Goal: Use online tool/utility: Utilize a website feature to perform a specific function

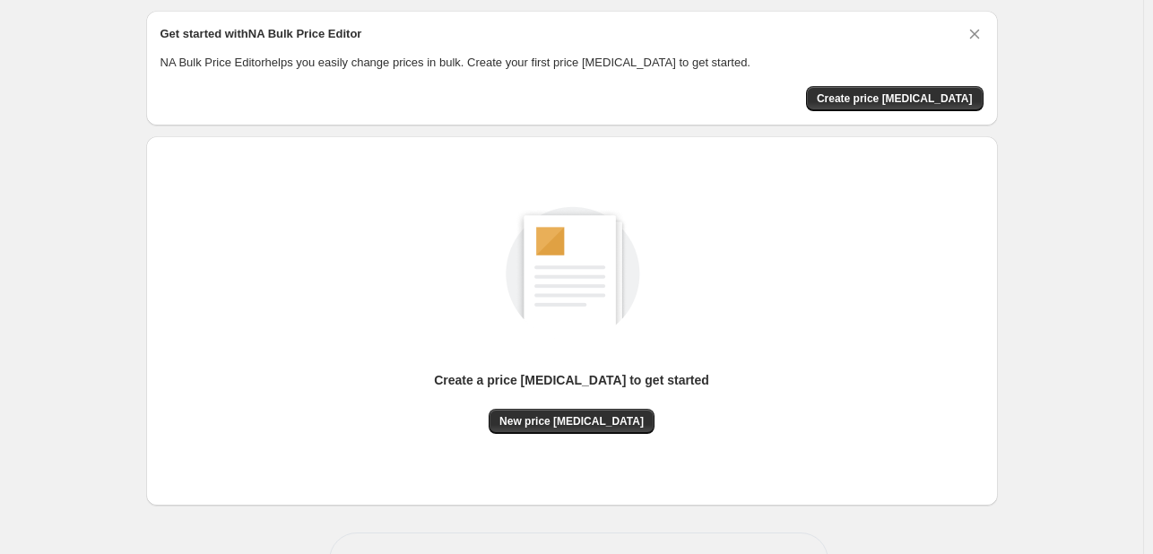
scroll to position [61, 0]
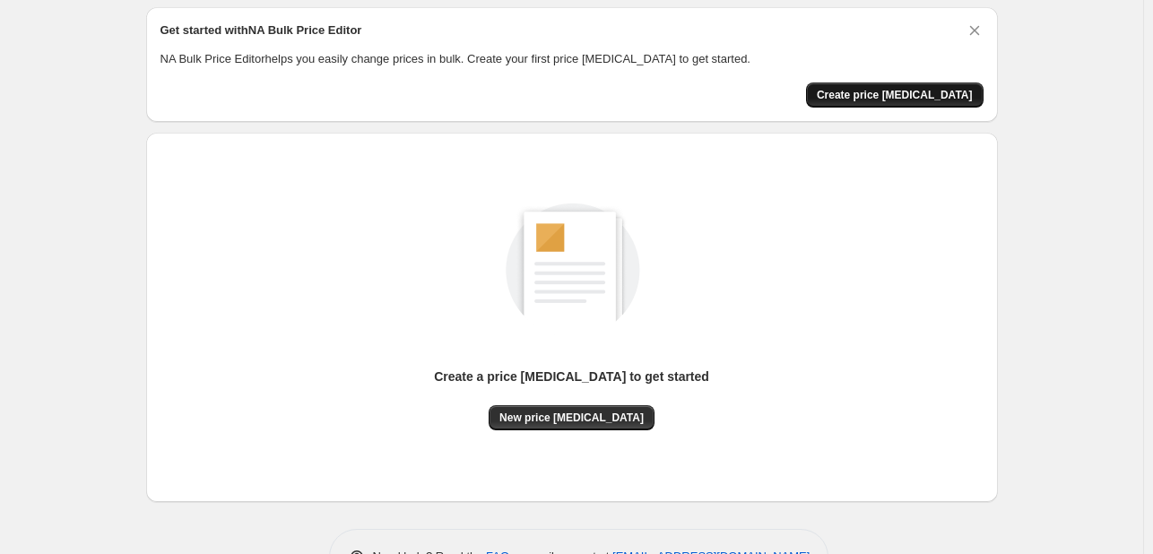
click at [875, 98] on span "Create price change job" at bounding box center [895, 95] width 156 height 14
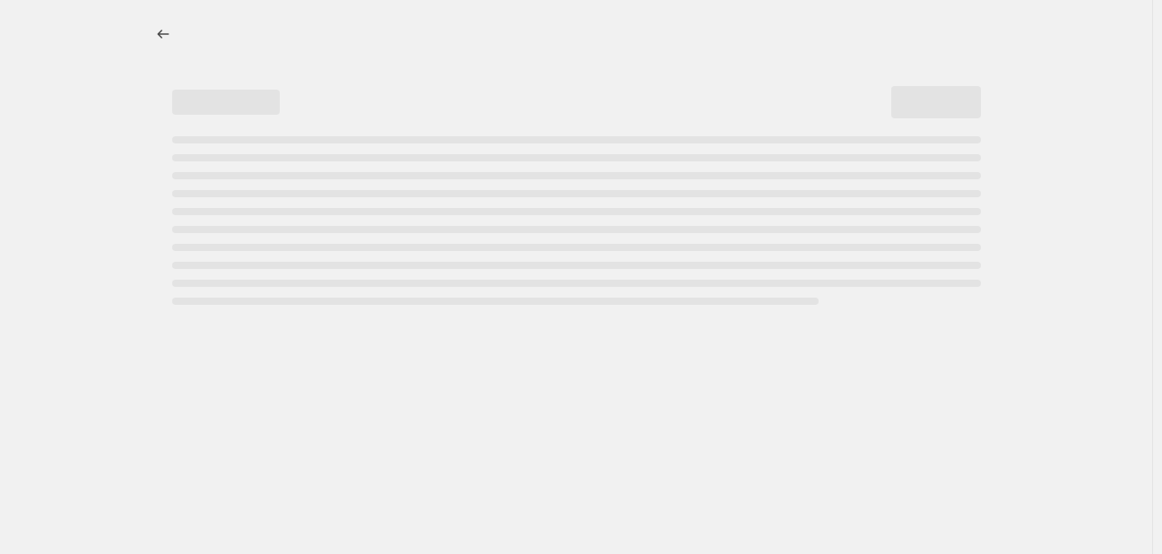
select select "percentage"
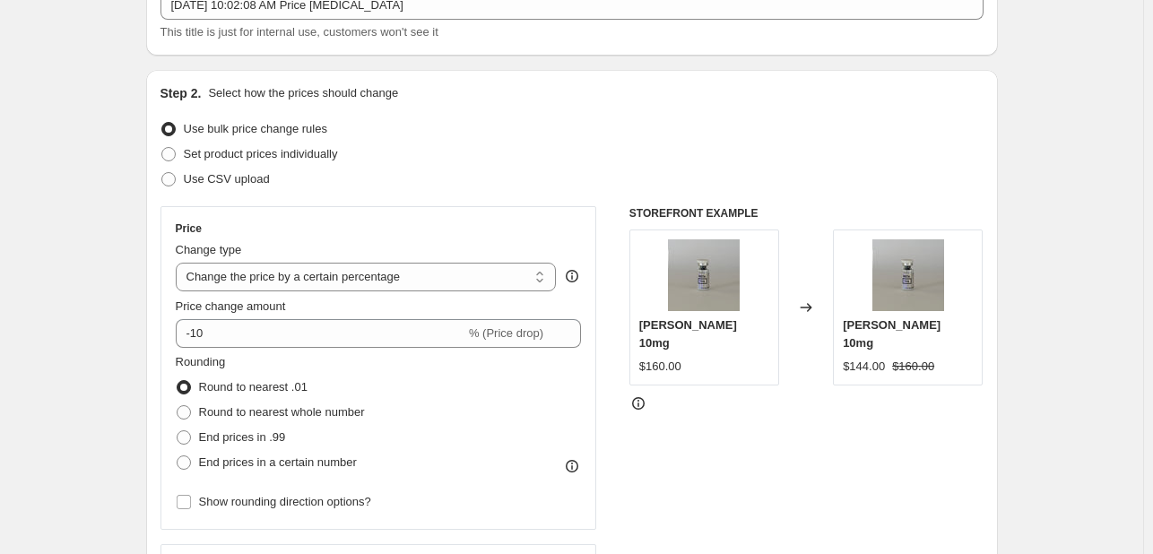
scroll to position [152, 0]
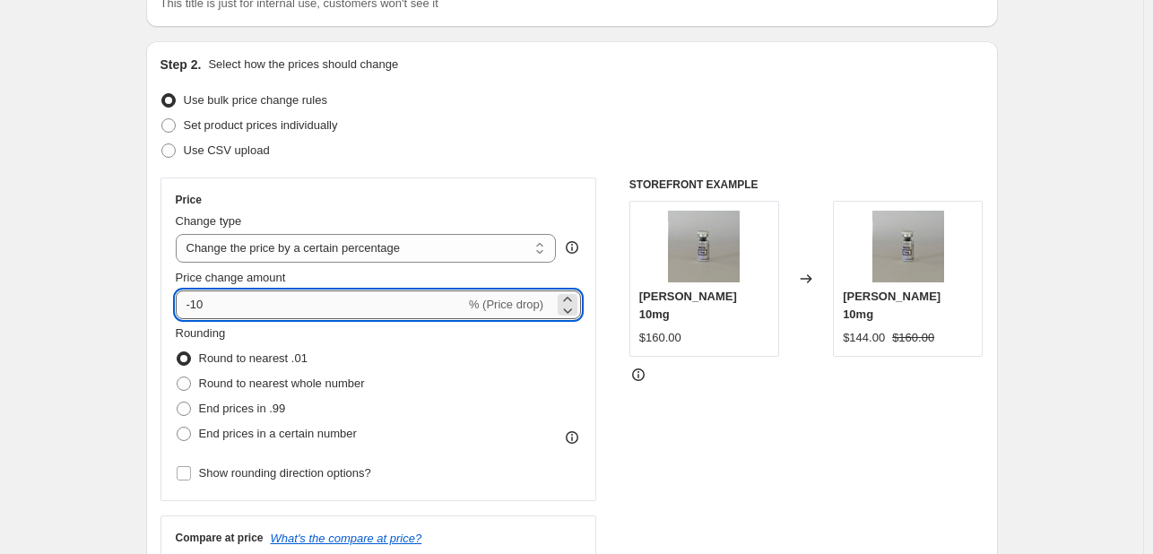
click at [331, 303] on input "-10" at bounding box center [321, 305] width 290 height 29
type input "-1"
type input "25"
click at [503, 399] on div "Rounding Round to nearest .01 Round to nearest whole number End prices in .99 E…" at bounding box center [379, 386] width 406 height 122
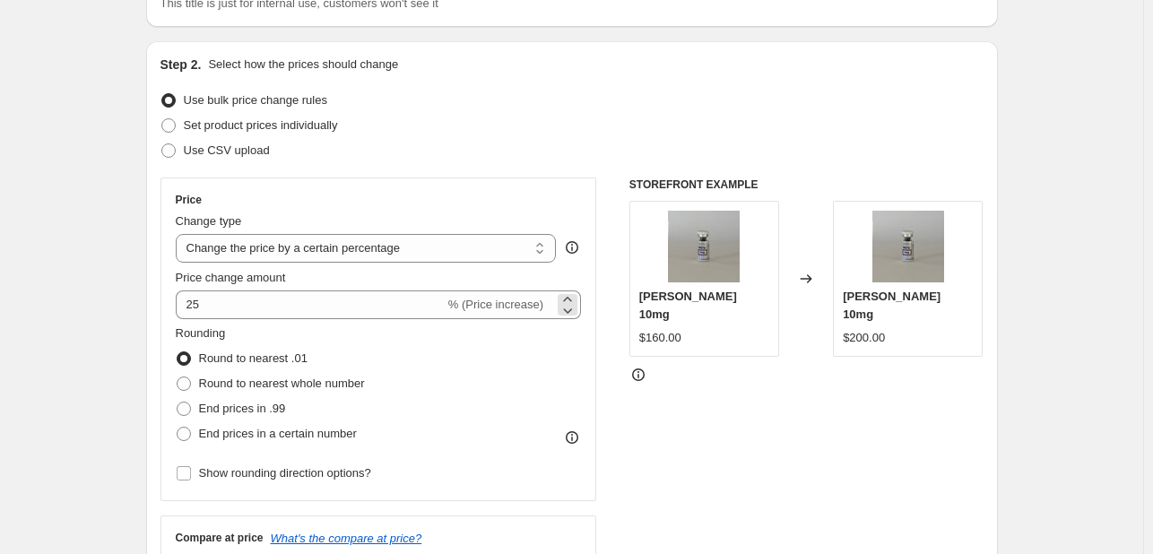
click at [528, 303] on span "% (Price increase)" at bounding box center [495, 304] width 95 height 13
click at [535, 239] on select "Change the price to a certain amount Change the price by a certain amount Chang…" at bounding box center [366, 248] width 381 height 29
click at [527, 173] on div "Step 2. Select how the prices should change Use bulk price change rules Set pro…" at bounding box center [572, 356] width 823 height 601
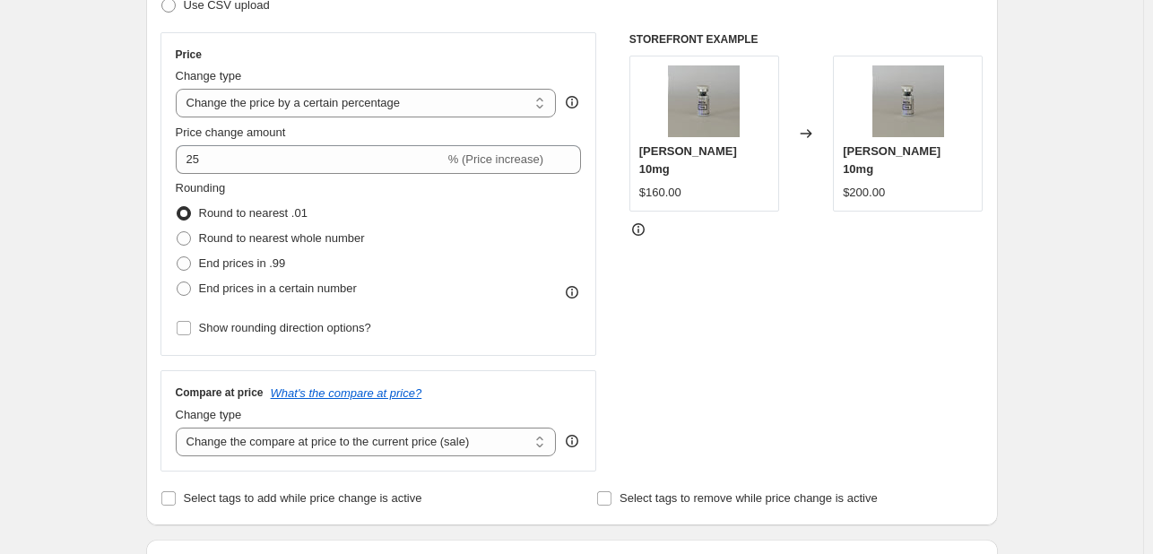
scroll to position [301, 0]
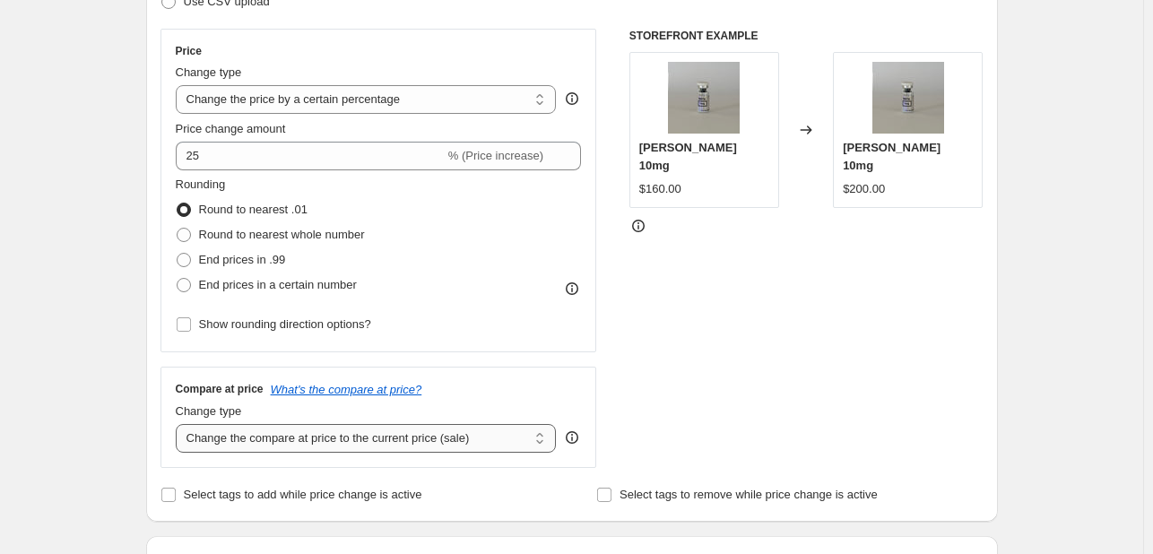
click at [417, 445] on select "Change the compare at price to the current price (sale) Change the compare at p…" at bounding box center [366, 438] width 381 height 29
click at [704, 417] on div "STOREFRONT EXAMPLE Reta 10mg $160.00 Changed to Reta 10mg $200.00" at bounding box center [806, 248] width 354 height 439
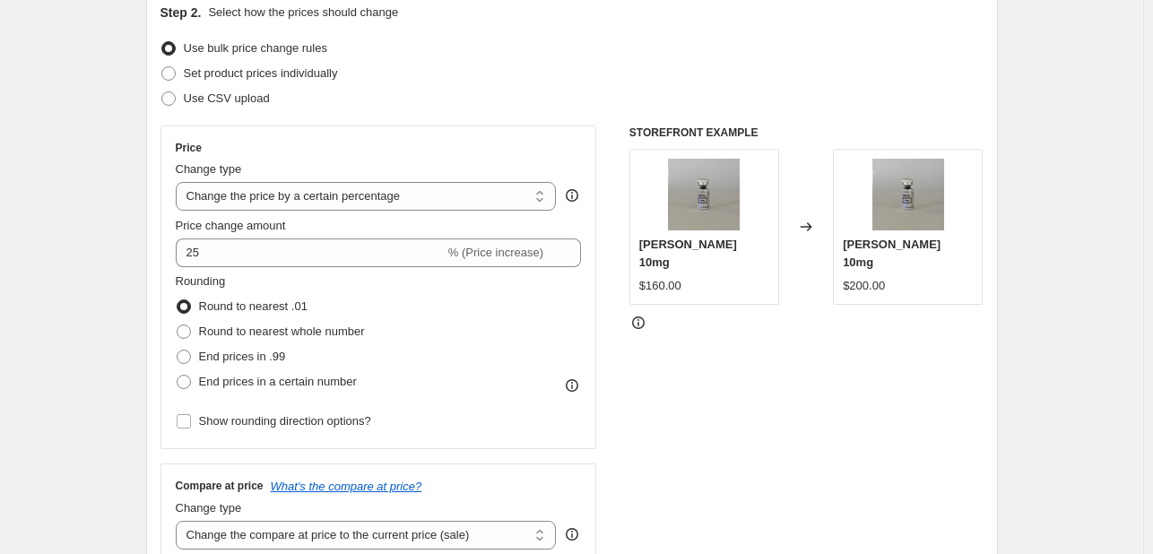
scroll to position [297, 0]
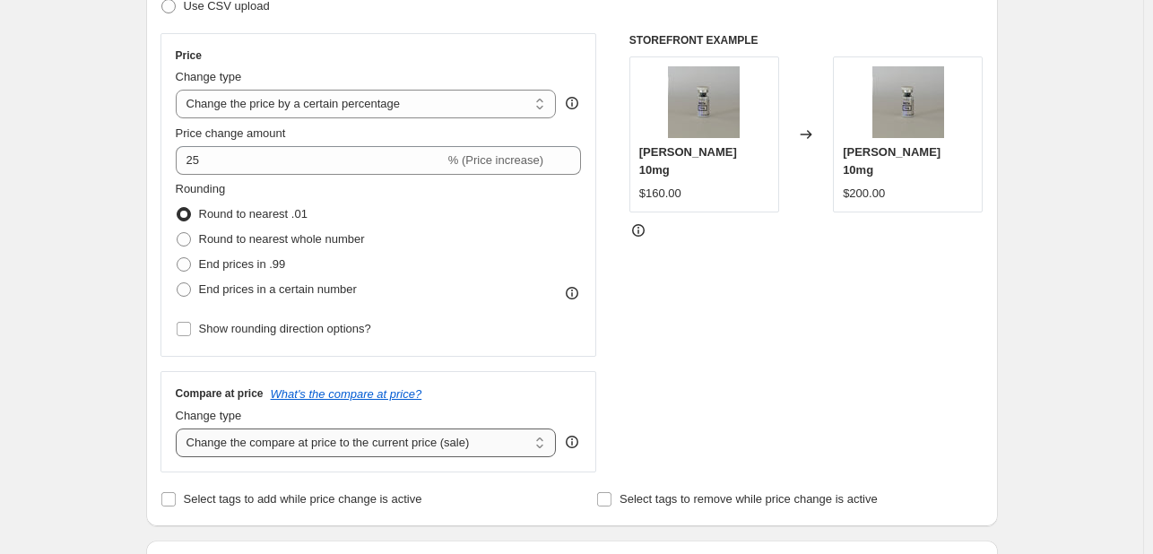
click at [396, 439] on select "Change the compare at price to the current price (sale) Change the compare at p…" at bounding box center [366, 443] width 381 height 29
click at [809, 366] on div "STOREFRONT EXAMPLE Reta 10mg $160.00 Changed to Reta 10mg $200.00" at bounding box center [806, 252] width 354 height 439
click at [282, 235] on span "Round to nearest whole number" at bounding box center [282, 238] width 166 height 13
click at [178, 233] on input "Round to nearest whole number" at bounding box center [177, 232] width 1 height 1
radio input "true"
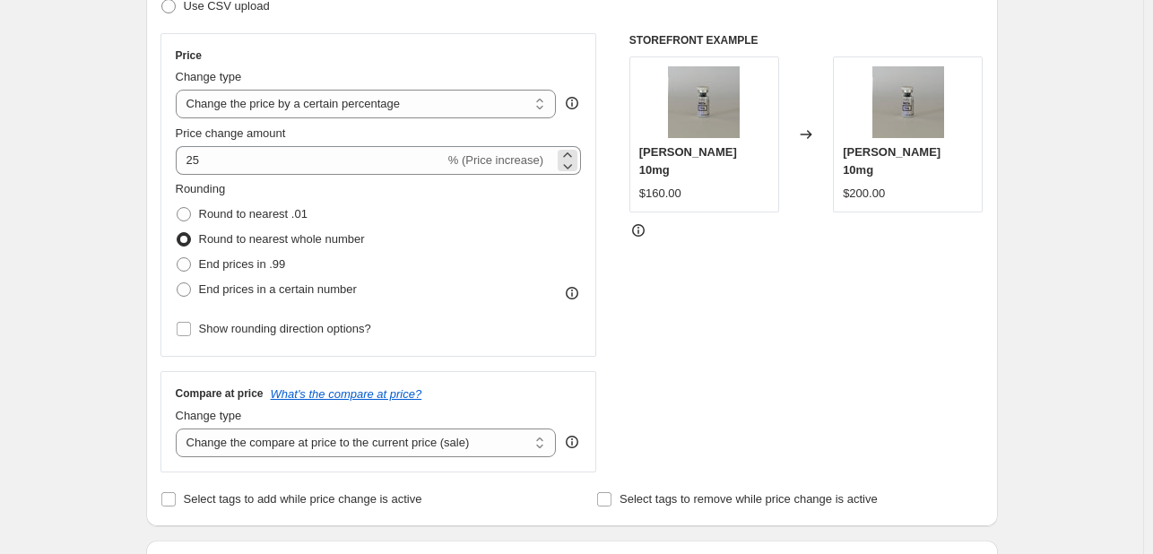
click at [504, 160] on span "% (Price increase)" at bounding box center [495, 159] width 95 height 13
click at [543, 167] on span "% (Price increase)" at bounding box center [495, 159] width 95 height 13
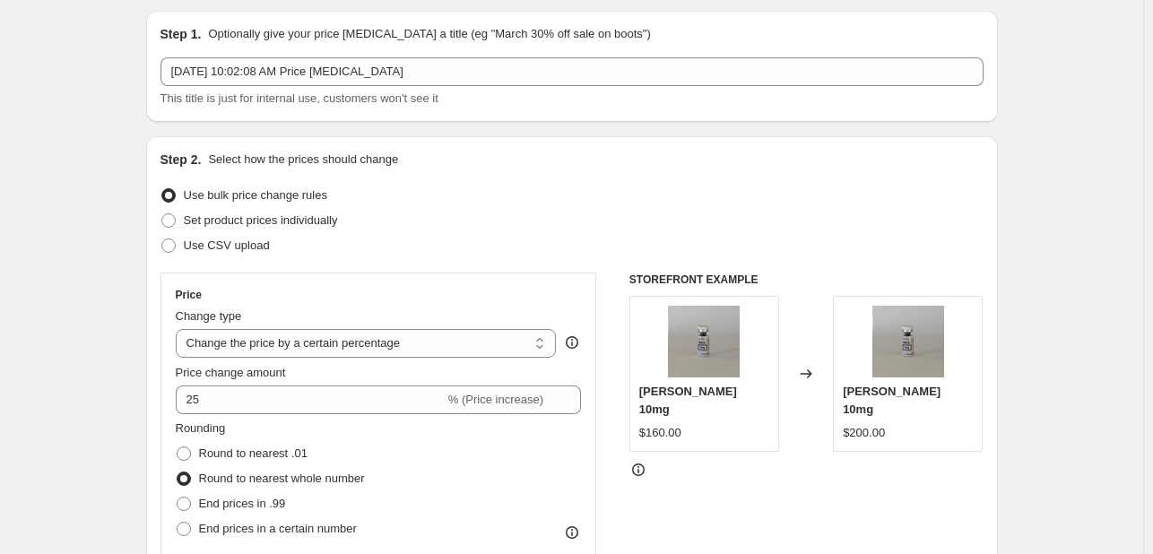
scroll to position [187, 0]
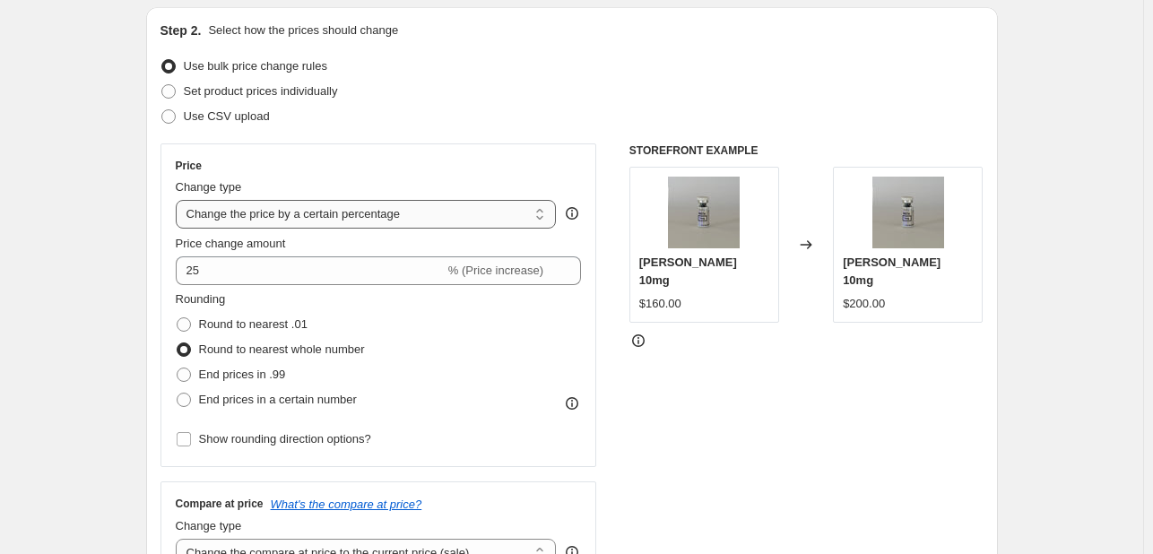
click at [464, 215] on select "Change the price to a certain amount Change the price by a certain amount Chang…" at bounding box center [366, 214] width 381 height 29
click at [754, 417] on div "STOREFRONT EXAMPLE Reta 10mg $160.00 Changed to Reta 10mg $200.00" at bounding box center [806, 362] width 354 height 439
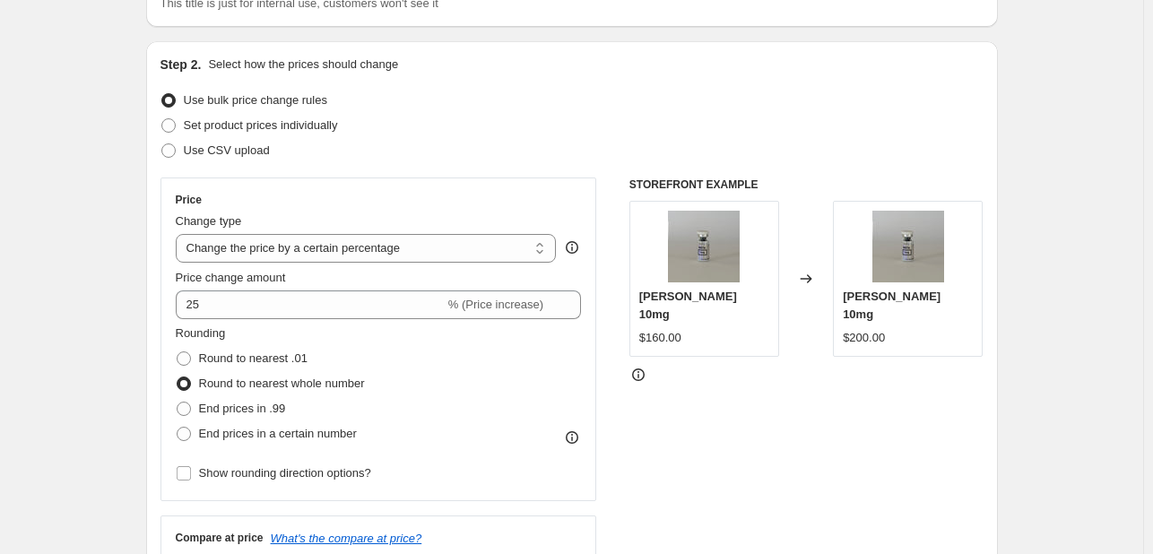
scroll to position [153, 0]
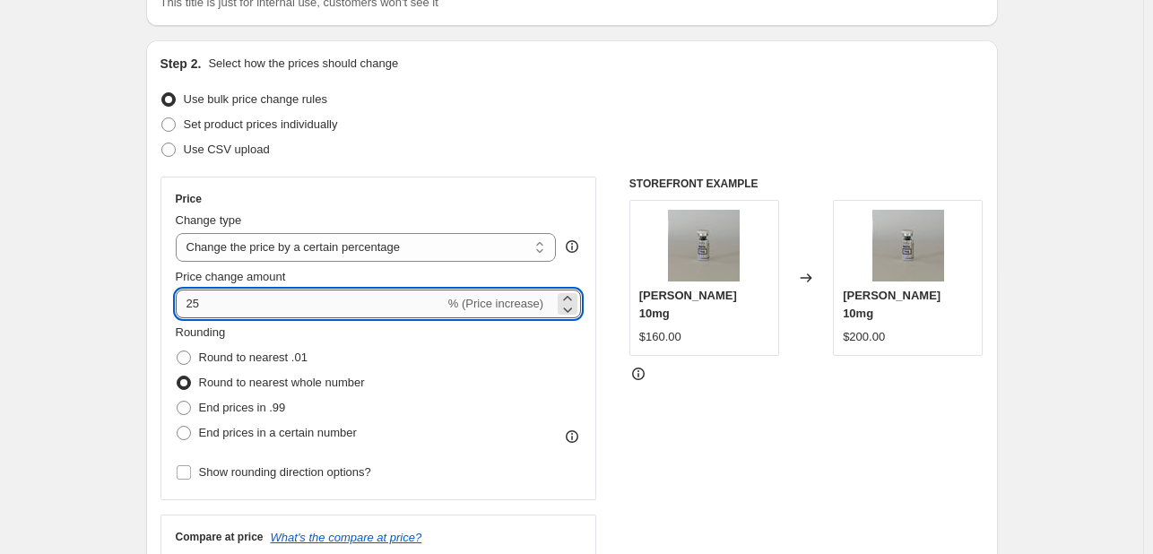
click at [424, 300] on input "25" at bounding box center [310, 304] width 269 height 29
click at [495, 309] on span "% (Price increase)" at bounding box center [495, 303] width 95 height 13
click at [570, 295] on icon at bounding box center [568, 299] width 18 height 18
click at [573, 309] on icon at bounding box center [568, 310] width 9 height 5
type input "25"
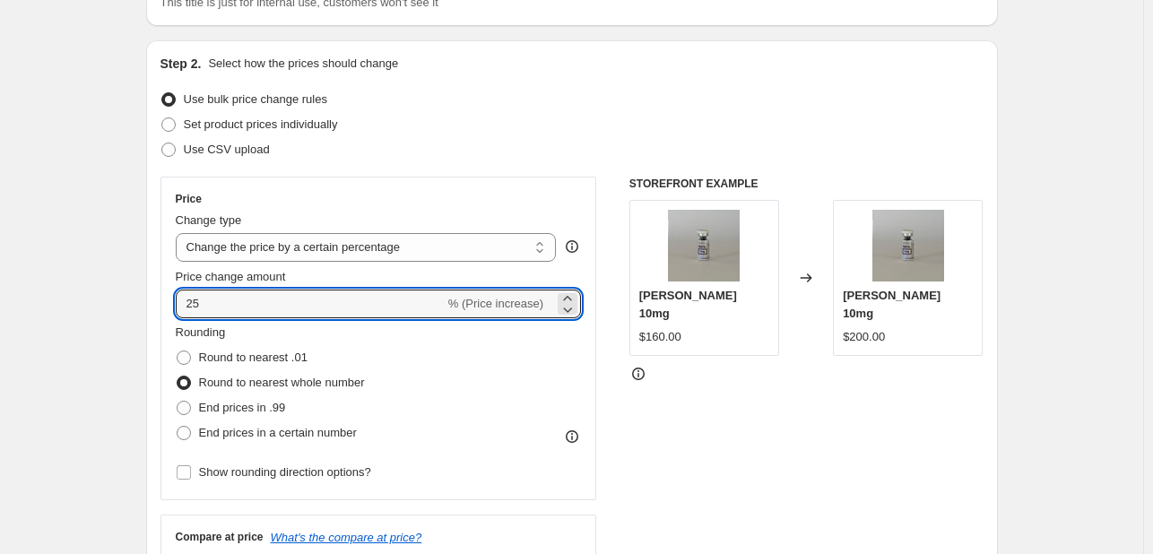
click at [546, 373] on div "Rounding Round to nearest .01 Round to nearest whole number End prices in .99 E…" at bounding box center [379, 385] width 406 height 122
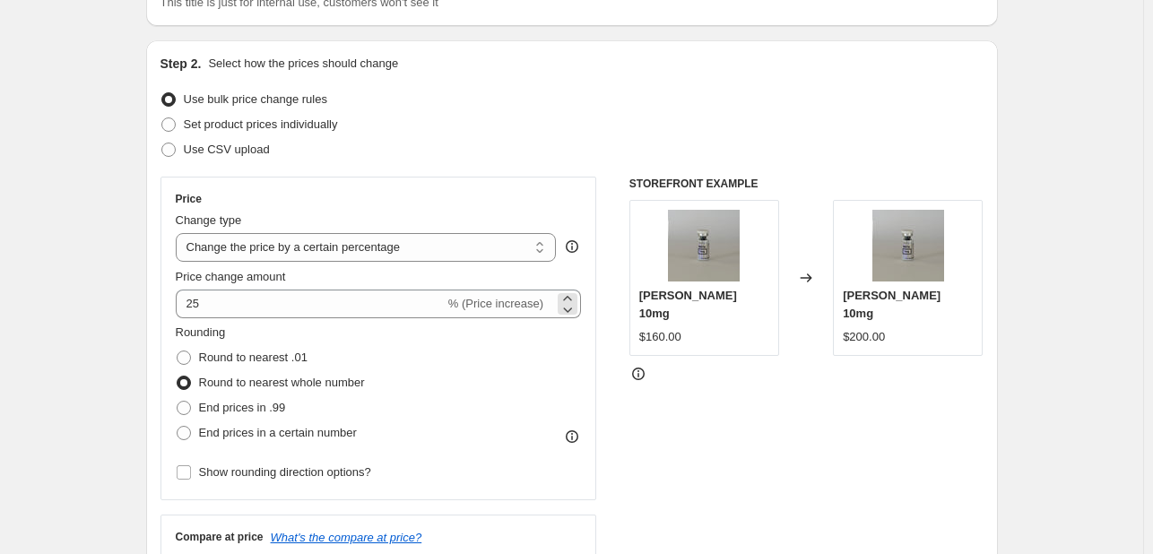
drag, startPoint x: 546, startPoint y: 309, endPoint x: 490, endPoint y: 301, distance: 56.2
click at [490, 301] on span "% (Price increase)" at bounding box center [495, 303] width 95 height 13
click at [573, 246] on icon at bounding box center [572, 247] width 18 height 18
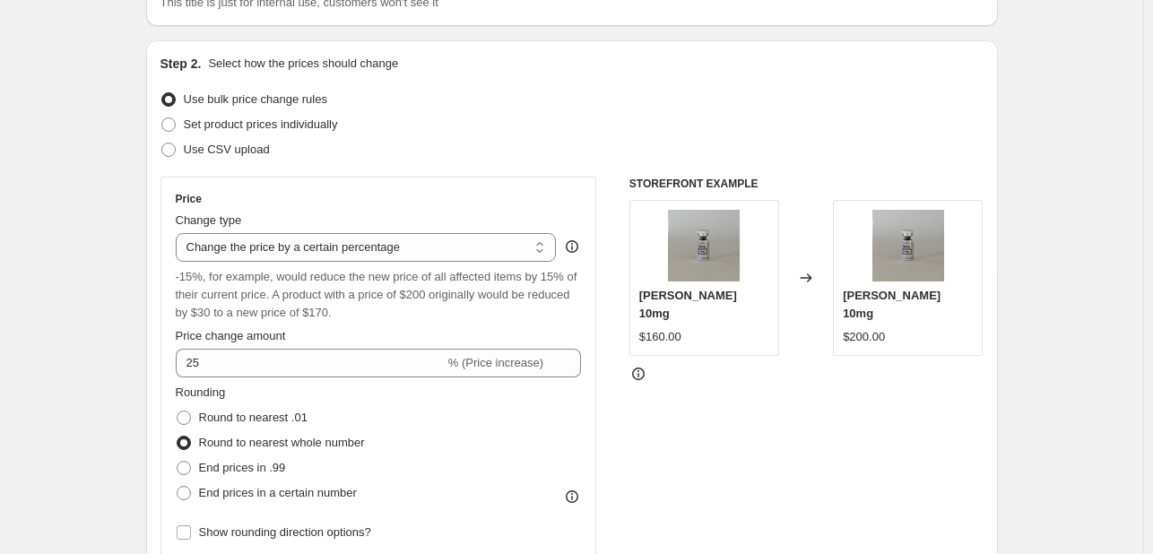
click at [573, 246] on icon at bounding box center [572, 247] width 18 height 18
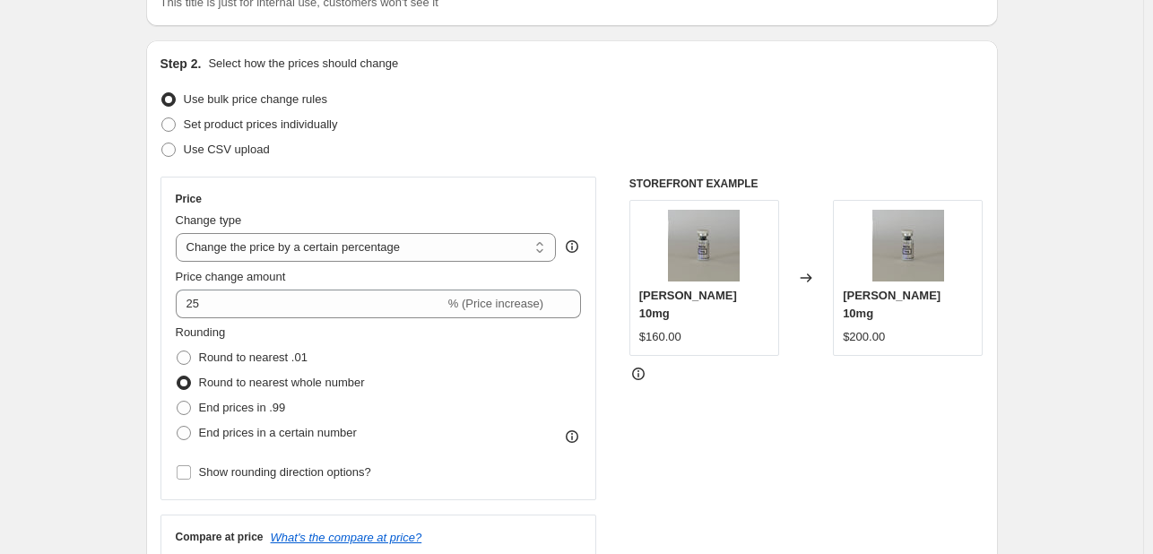
click at [581, 432] on icon at bounding box center [572, 437] width 18 height 18
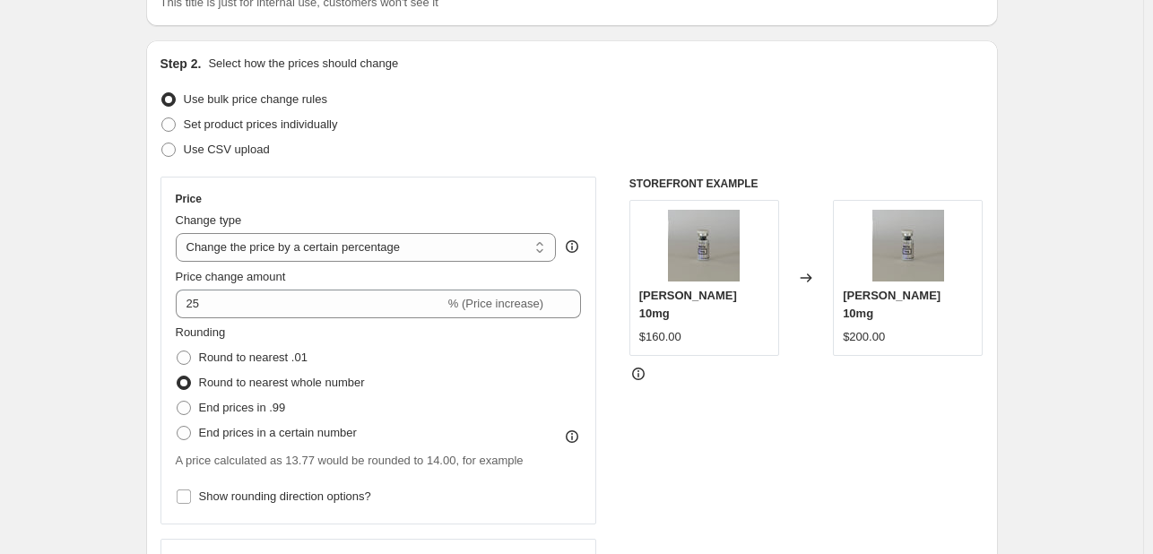
click at [576, 435] on icon at bounding box center [572, 437] width 18 height 18
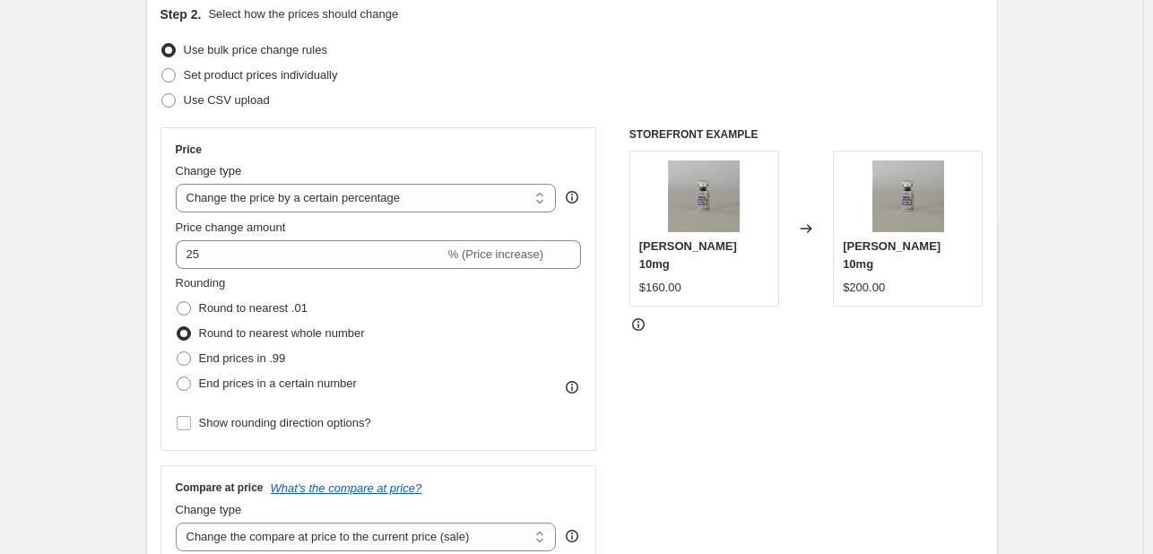
scroll to position [204, 0]
click at [236, 308] on span "Round to nearest .01" at bounding box center [253, 306] width 108 height 13
click at [178, 301] on input "Round to nearest .01" at bounding box center [177, 300] width 1 height 1
radio input "true"
click at [290, 424] on span "Show rounding direction options?" at bounding box center [285, 421] width 172 height 13
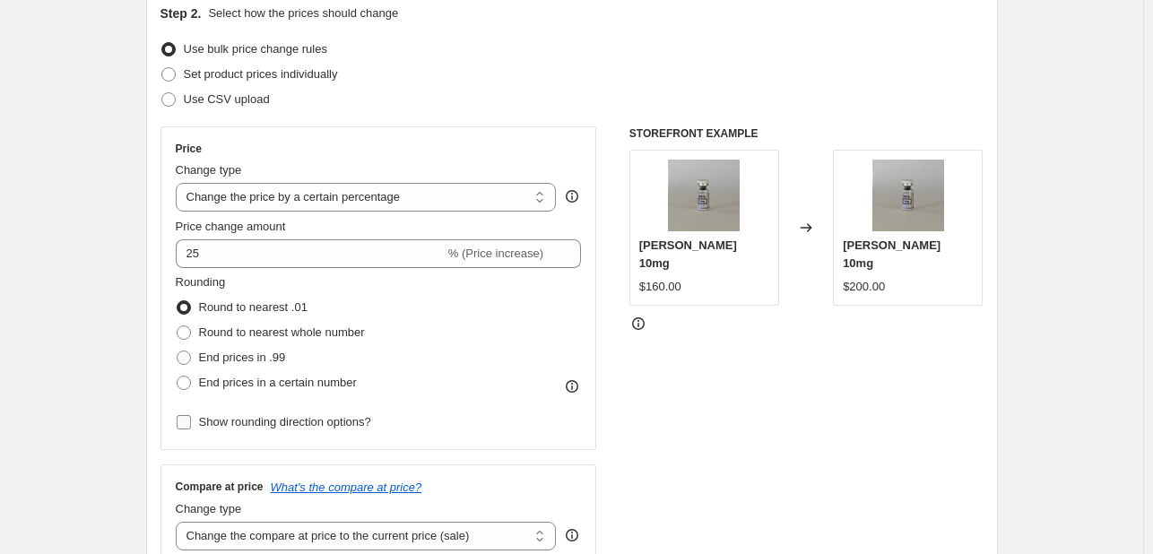
click at [191, 424] on input "Show rounding direction options?" at bounding box center [184, 422] width 14 height 14
checkbox input "true"
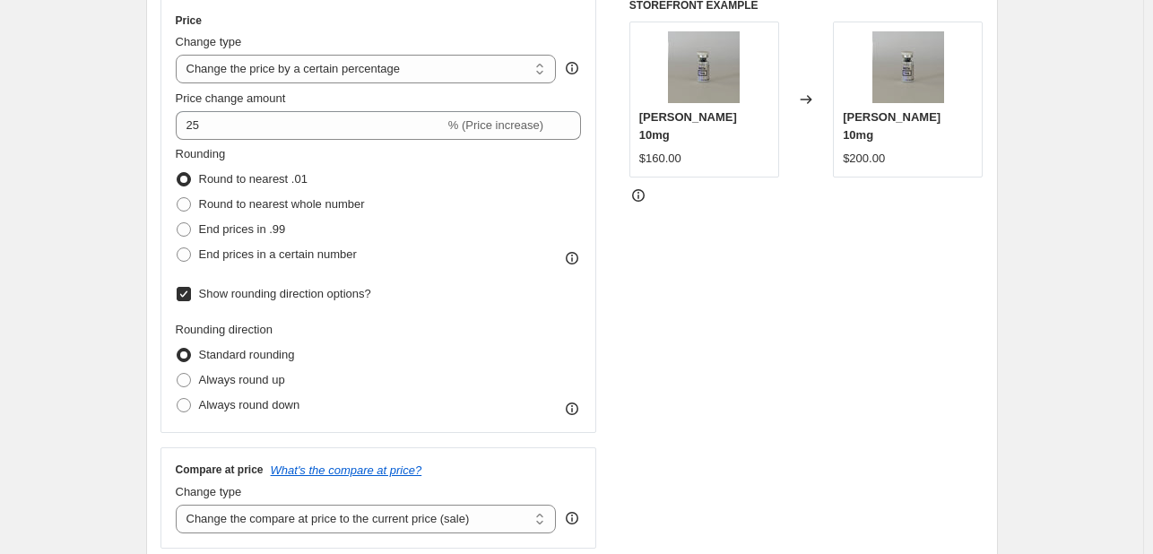
scroll to position [330, 0]
click at [276, 409] on span "Always round down" at bounding box center [249, 406] width 101 height 13
click at [178, 401] on input "Always round down" at bounding box center [177, 400] width 1 height 1
radio input "true"
click at [276, 355] on span "Standard rounding" at bounding box center [247, 356] width 96 height 13
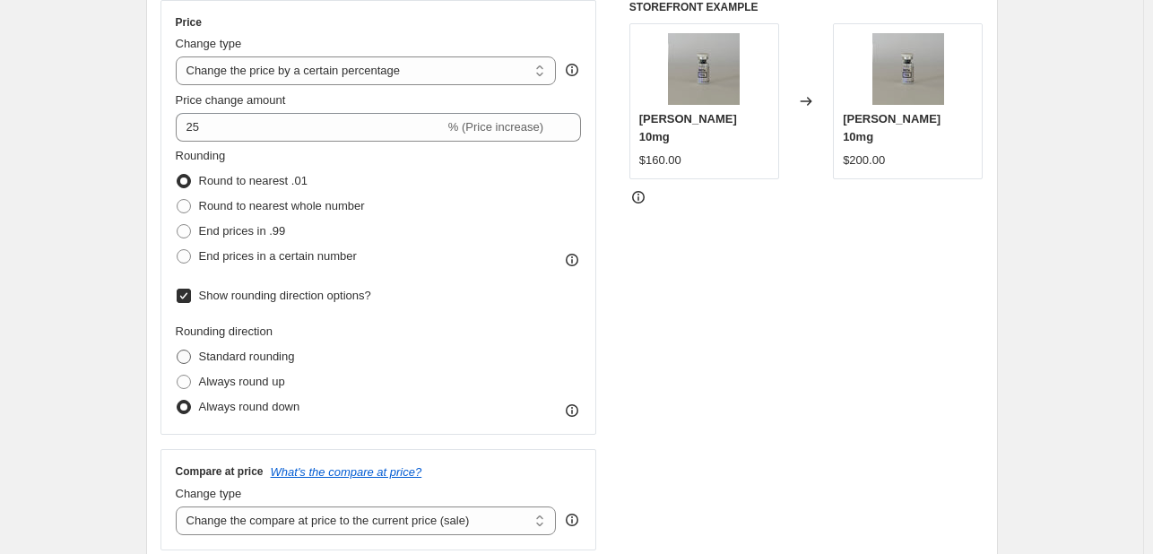
click at [178, 351] on input "Standard rounding" at bounding box center [177, 350] width 1 height 1
radio input "true"
click at [187, 292] on input "Show rounding direction options?" at bounding box center [184, 296] width 14 height 14
checkbox input "false"
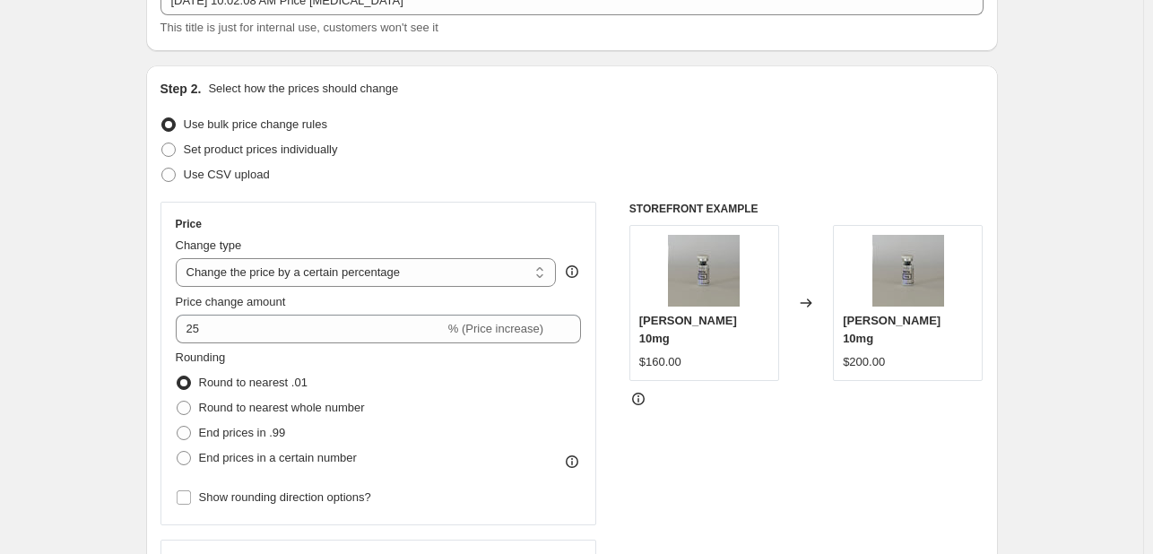
scroll to position [127, 0]
click at [640, 391] on icon at bounding box center [638, 400] width 18 height 18
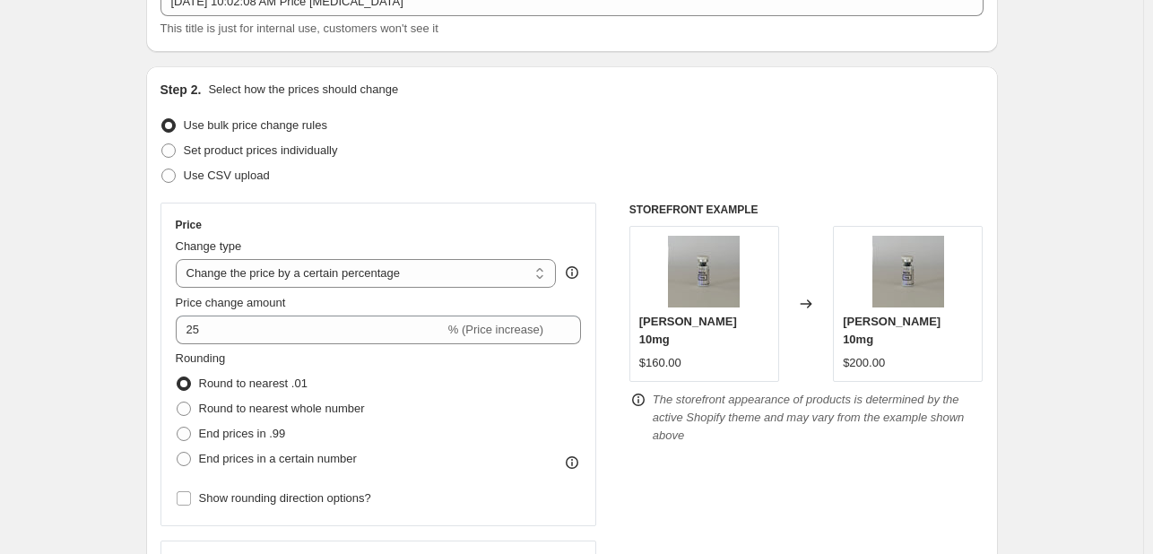
click at [640, 391] on icon at bounding box center [638, 400] width 18 height 18
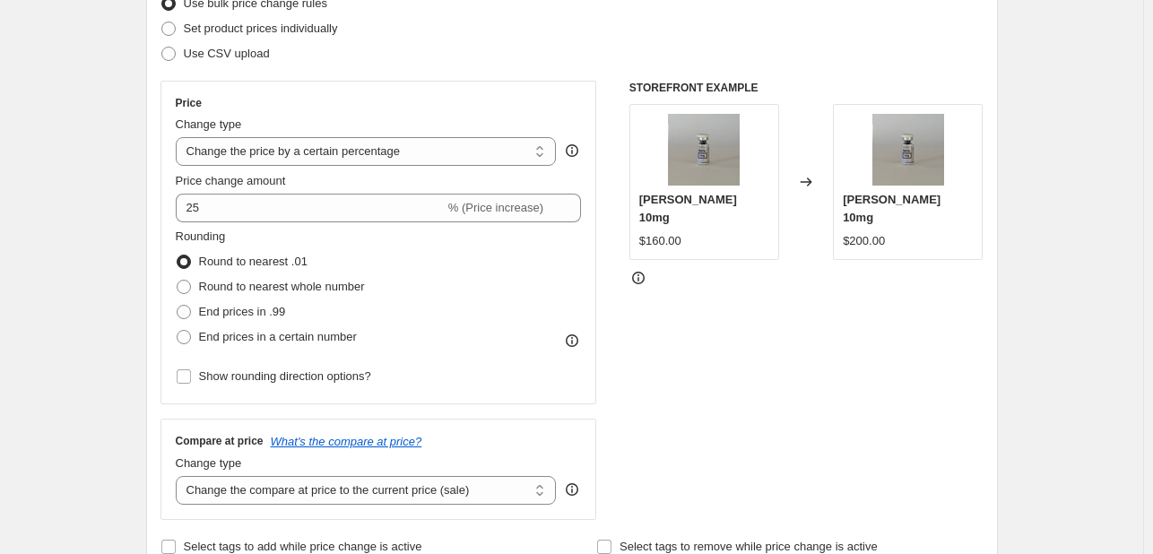
scroll to position [247, 0]
click at [273, 316] on span "End prices in .99" at bounding box center [242, 313] width 87 height 13
click at [178, 308] on input "End prices in .99" at bounding box center [177, 307] width 1 height 1
radio input "true"
click at [253, 257] on span "Round to nearest .01" at bounding box center [253, 262] width 108 height 13
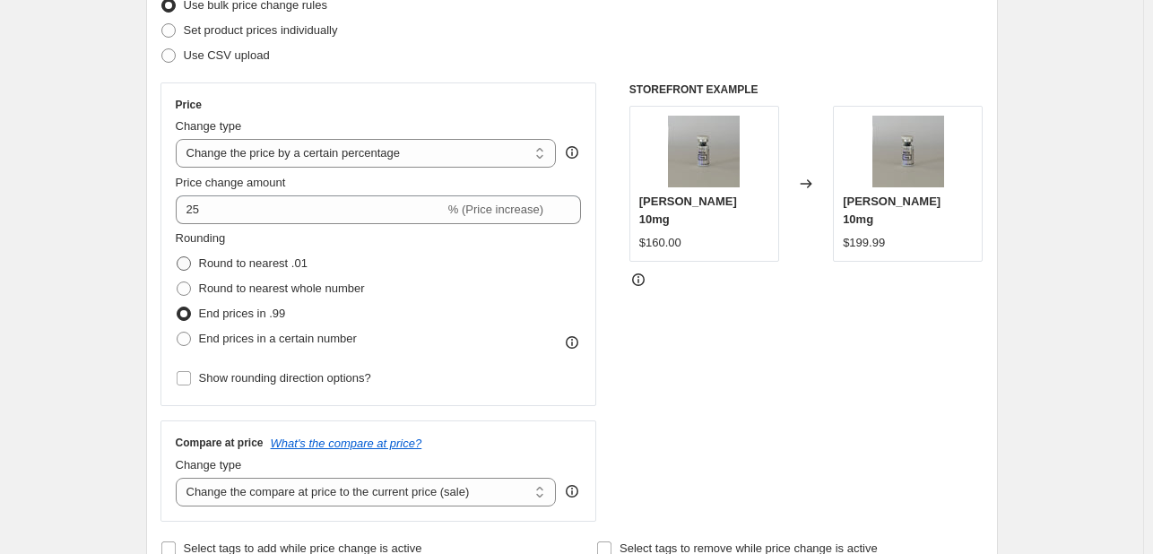
click at [178, 257] on input "Round to nearest .01" at bounding box center [177, 256] width 1 height 1
radio input "true"
click at [310, 342] on span "End prices in a certain number" at bounding box center [278, 338] width 158 height 13
click at [178, 333] on input "End prices in a certain number" at bounding box center [177, 332] width 1 height 1
radio input "true"
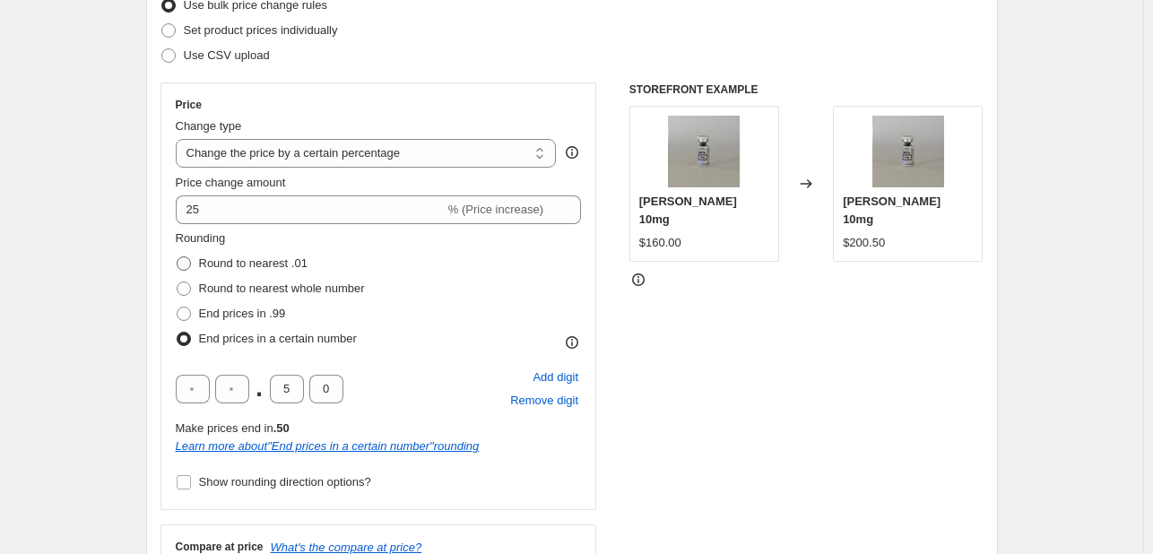
click at [258, 262] on span "Round to nearest .01" at bounding box center [253, 262] width 108 height 13
click at [178, 257] on input "Round to nearest .01" at bounding box center [177, 256] width 1 height 1
radio input "true"
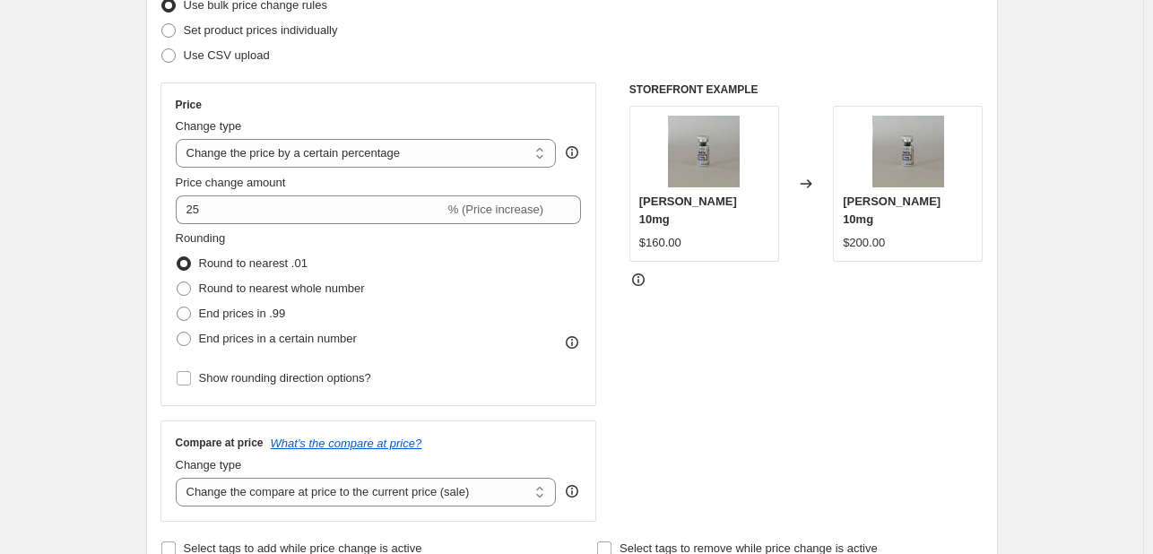
scroll to position [0, 0]
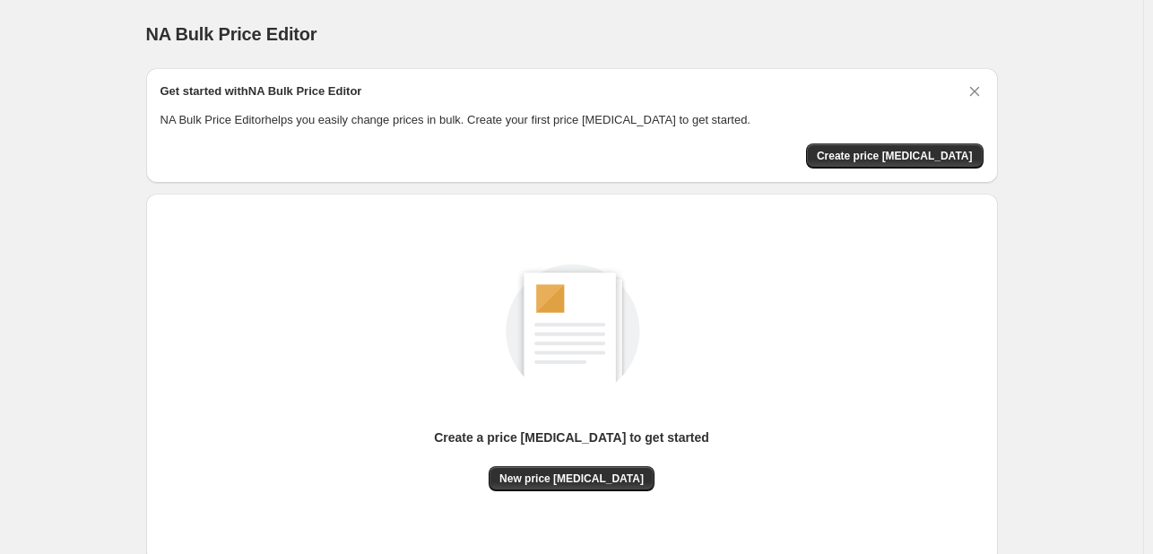
scroll to position [117, 0]
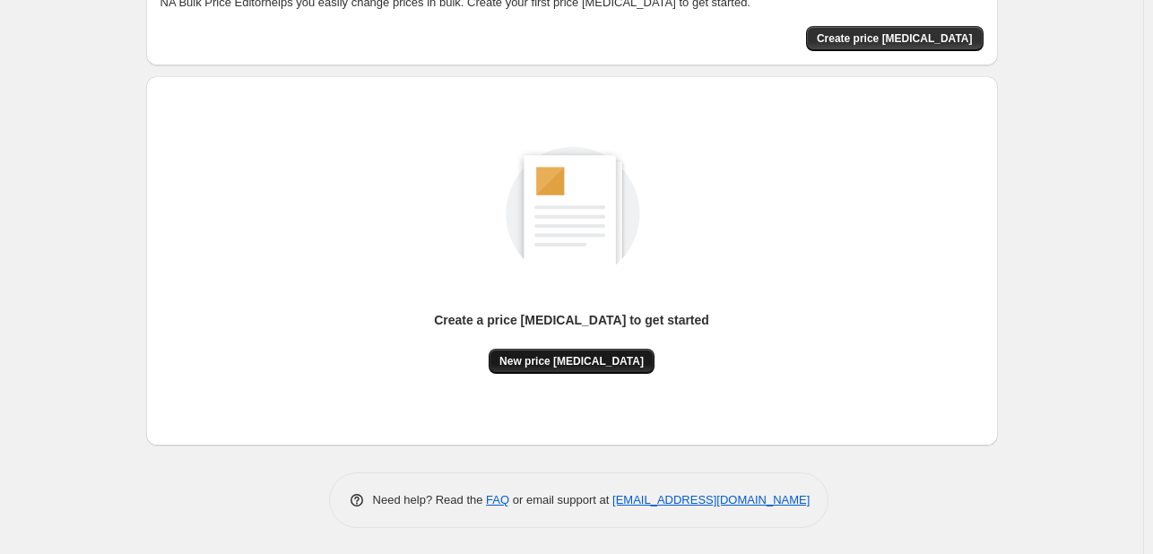
click at [598, 359] on span "New price change job" at bounding box center [571, 361] width 144 height 14
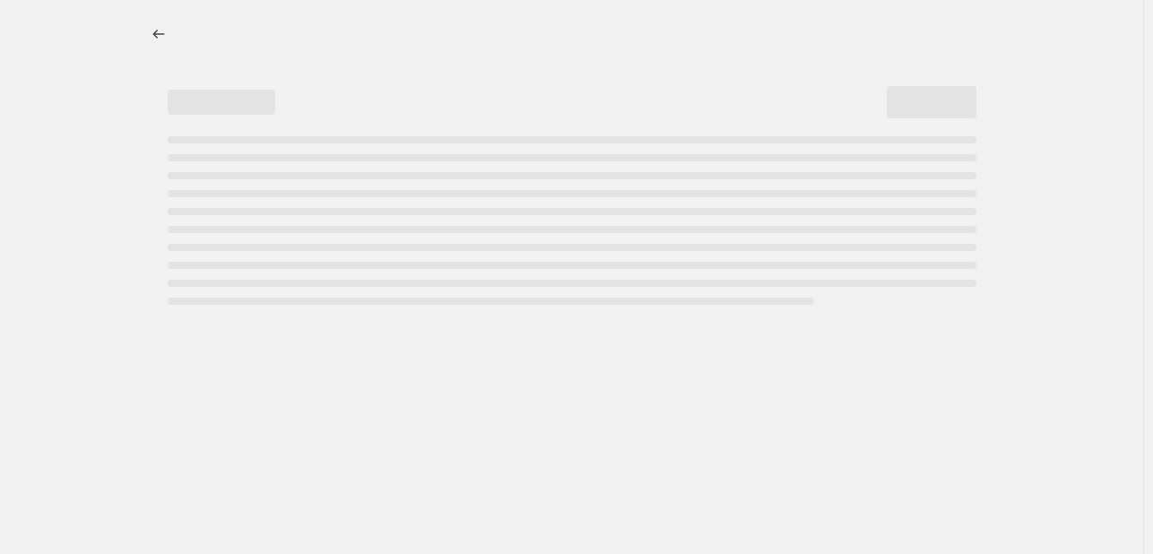
select select "percentage"
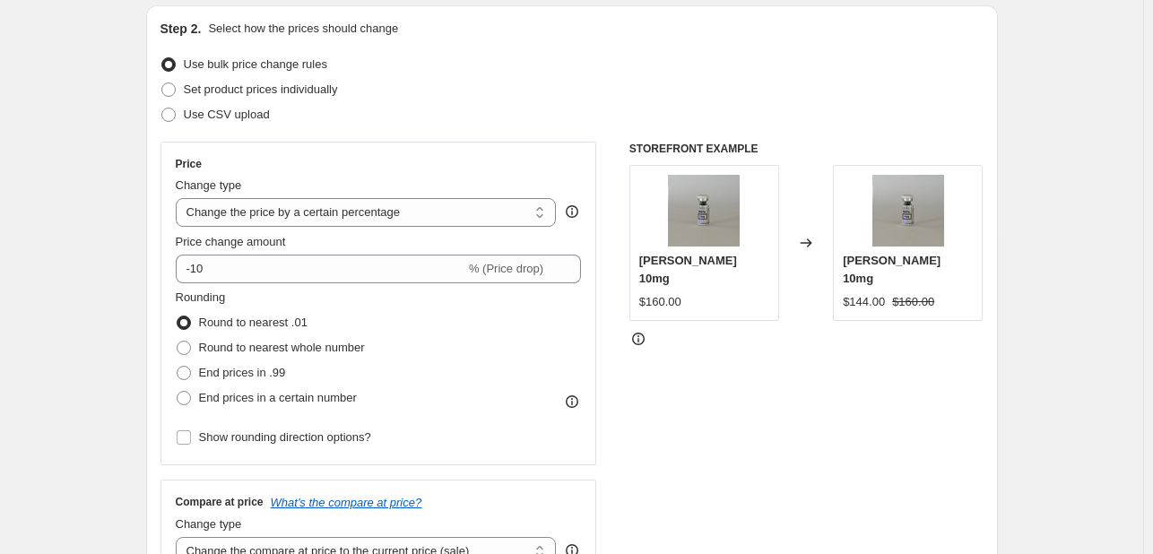
scroll to position [189, 0]
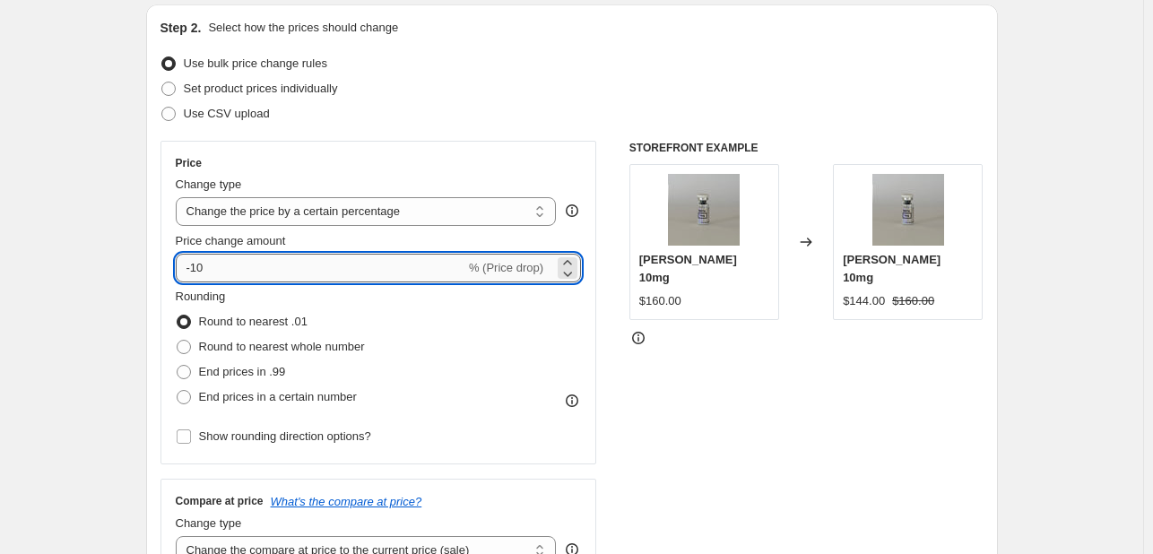
click at [206, 263] on input "-10" at bounding box center [321, 268] width 290 height 29
type input "-1"
type input "-25"
click at [893, 385] on div "STOREFRONT EXAMPLE Reta 10mg $160.00 Changed to Reta 10mg $144.00 $160.00" at bounding box center [806, 360] width 354 height 439
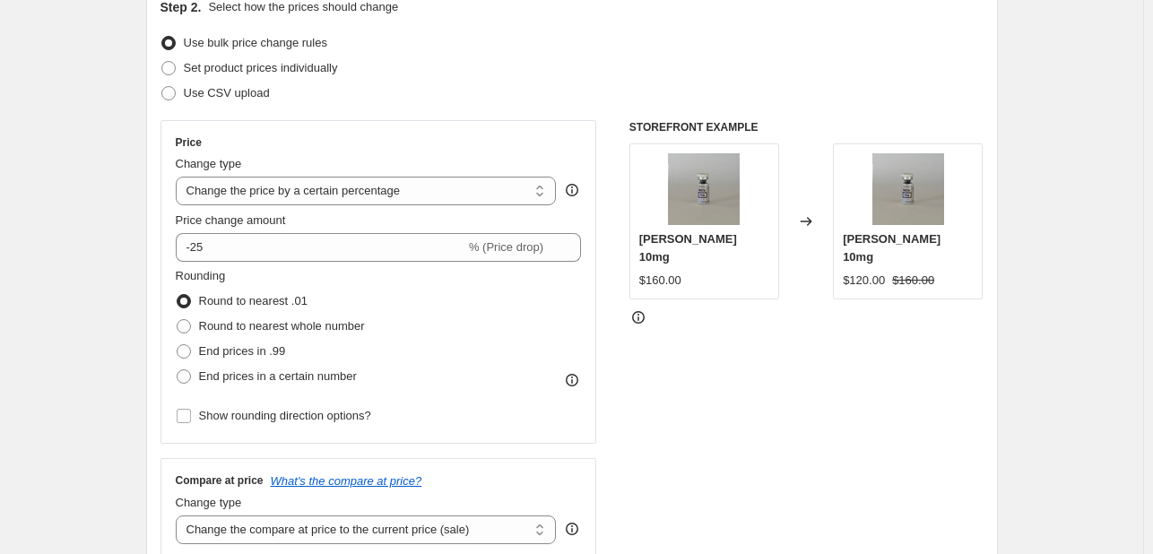
scroll to position [1237, 0]
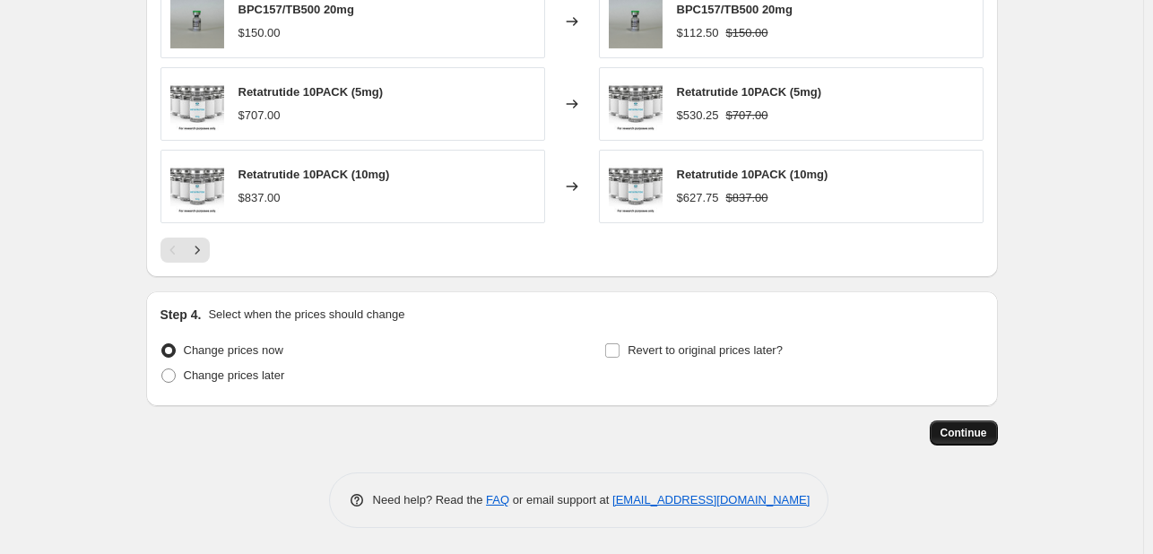
click at [966, 428] on span "Continue" at bounding box center [964, 433] width 47 height 14
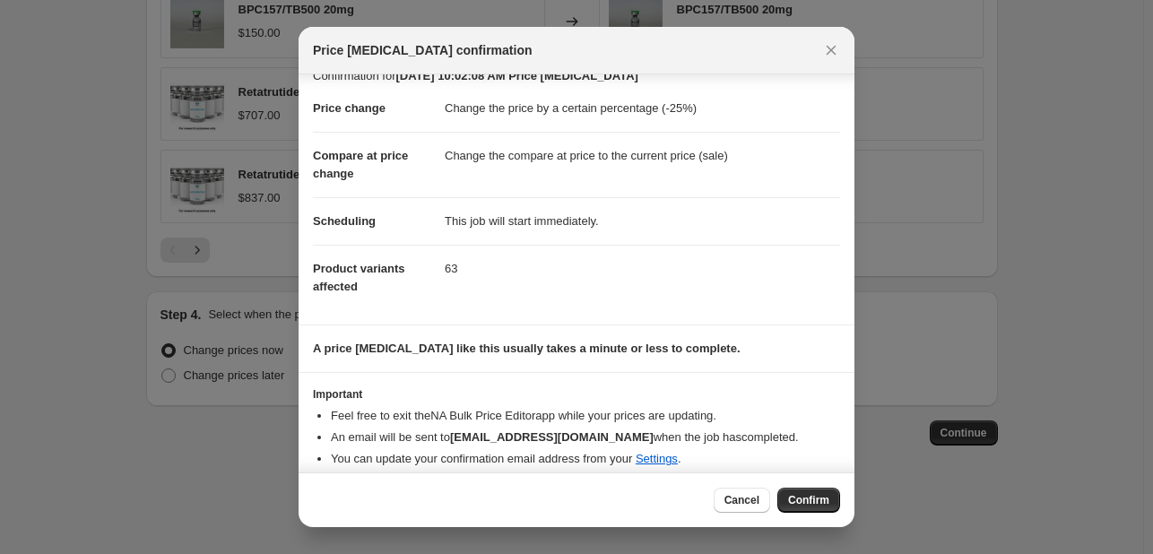
scroll to position [34, 0]
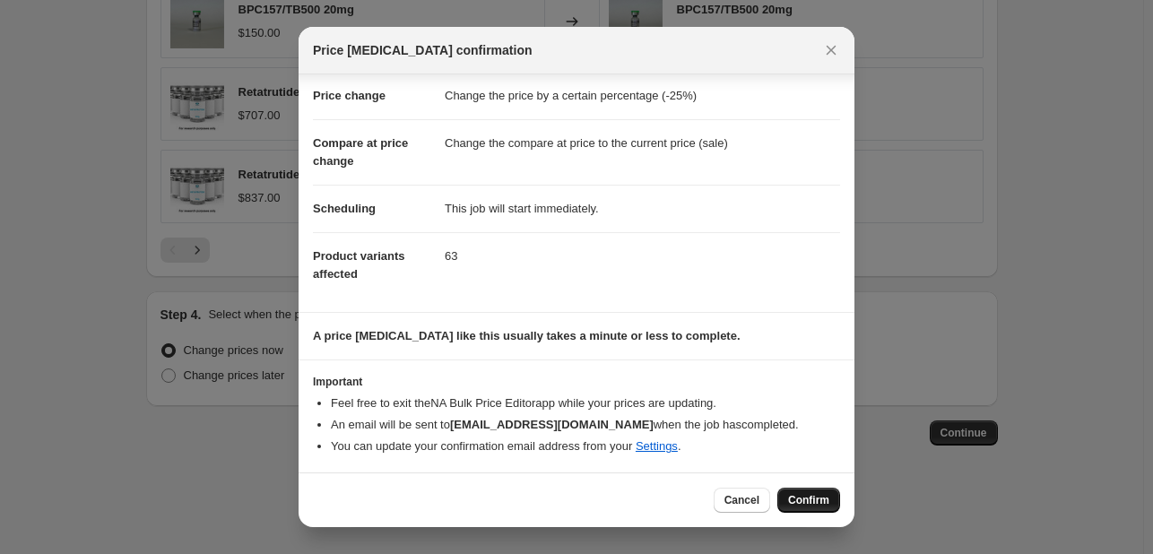
click at [818, 497] on span "Confirm" at bounding box center [808, 500] width 41 height 14
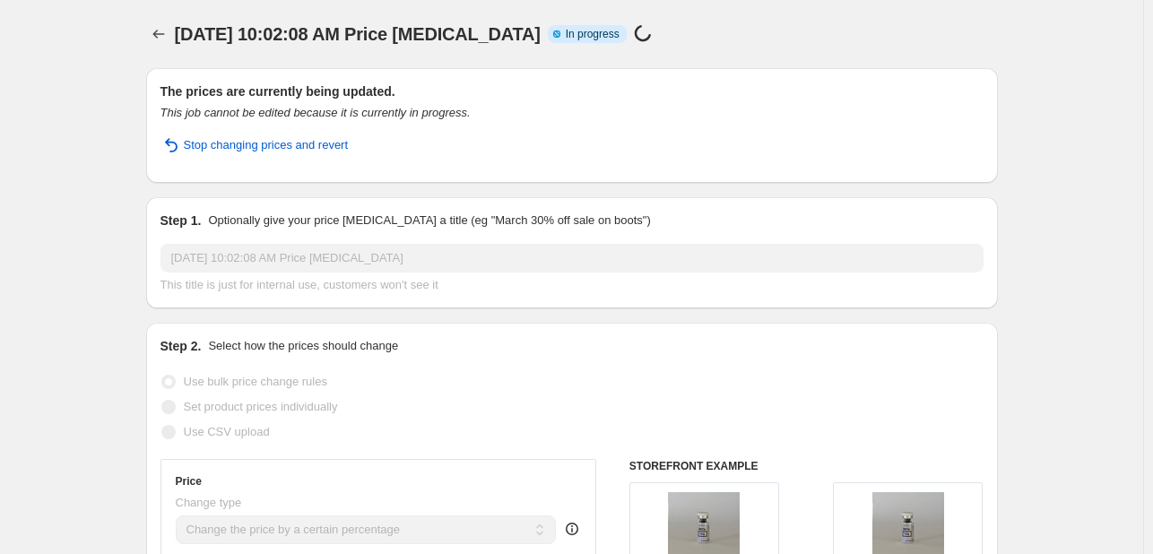
select select "percentage"
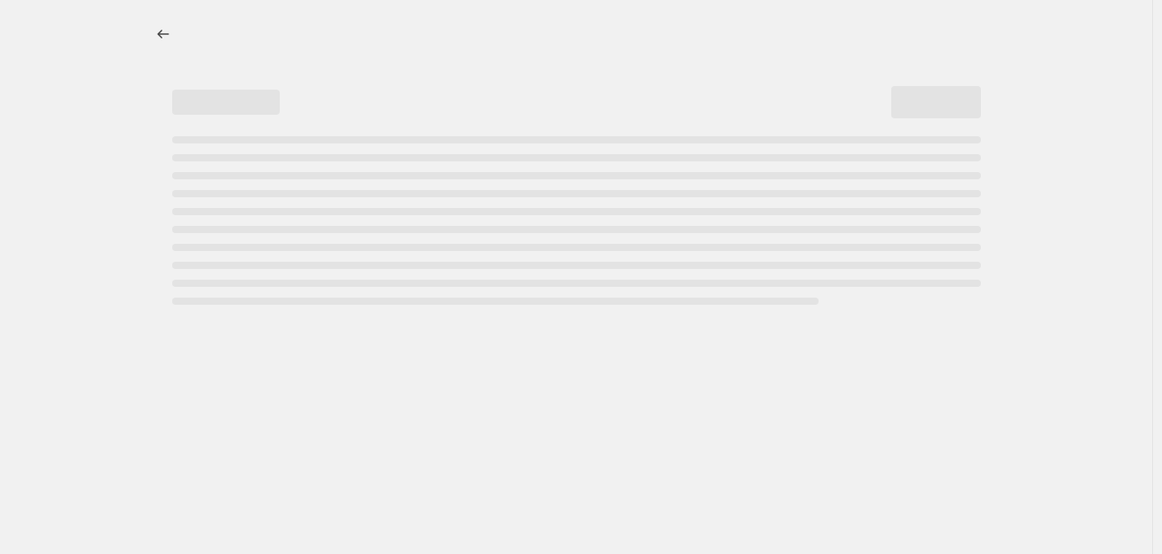
select select "percentage"
